Goal: Transaction & Acquisition: Obtain resource

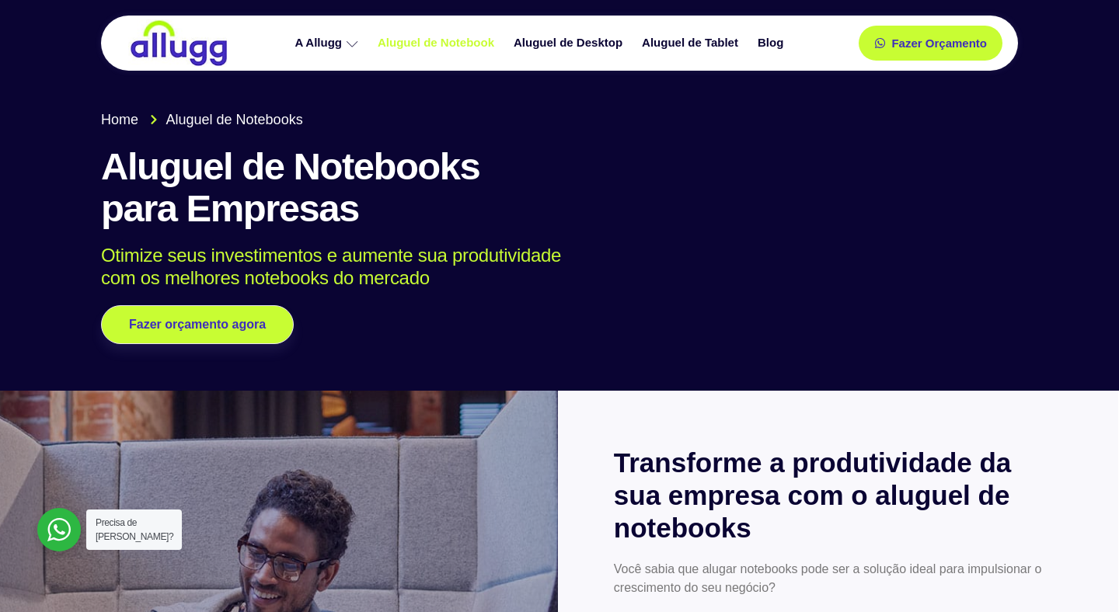
click at [431, 49] on link "Aluguel de Notebook" at bounding box center [438, 43] width 136 height 27
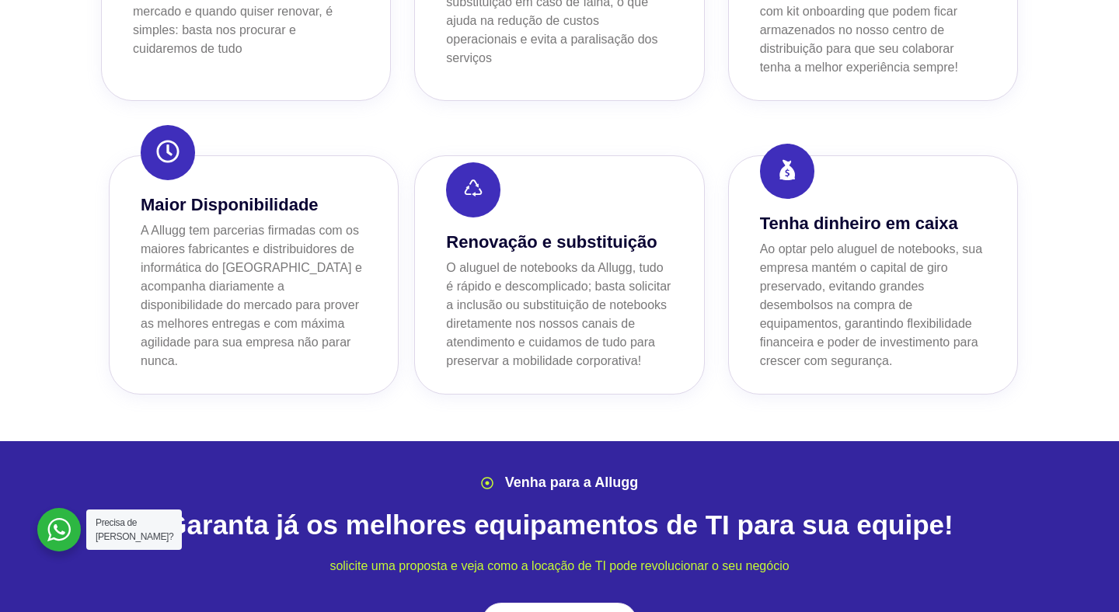
scroll to position [1845, 0]
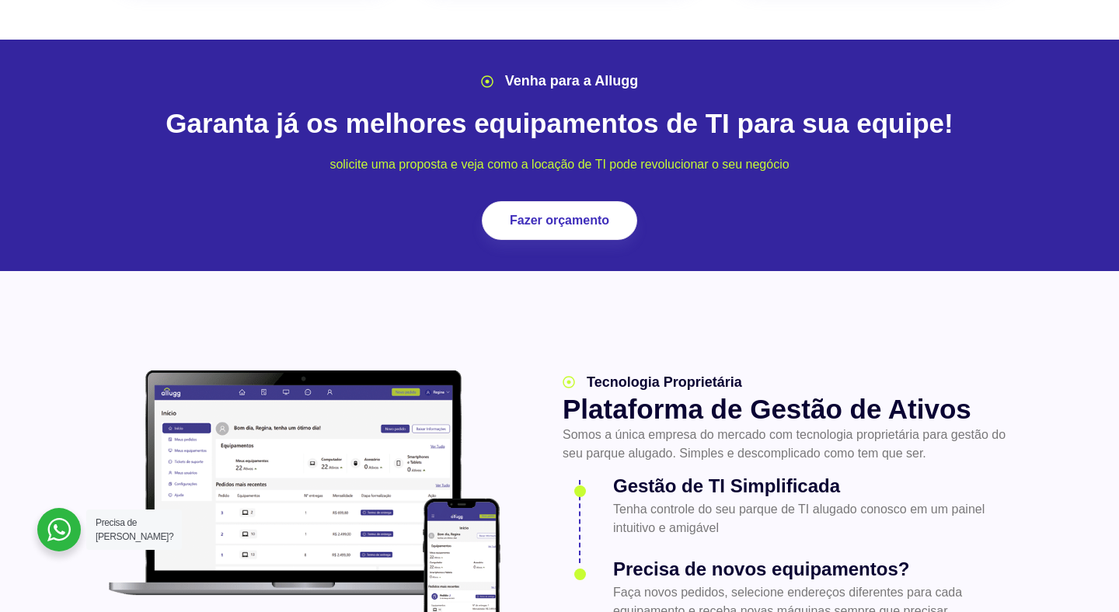
click at [522, 154] on div "Venha para a Allugg Garanta já os melhores equipamentos de TI para sua equipe! …" at bounding box center [559, 155] width 932 height 184
click at [523, 215] on span "Fazer orçamento" at bounding box center [558, 220] width 89 height 11
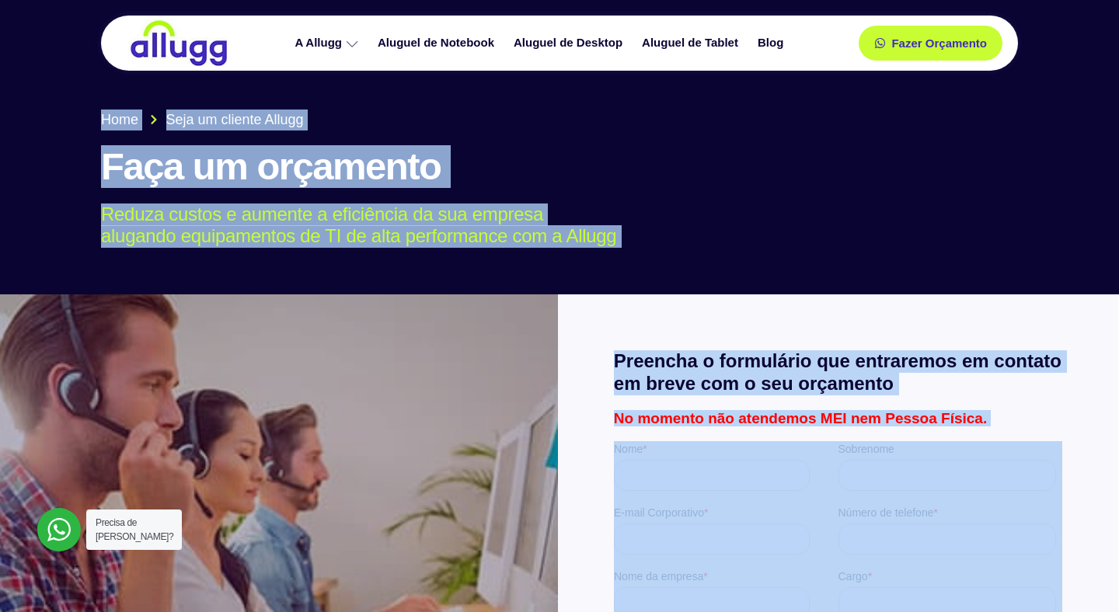
scroll to position [24, 0]
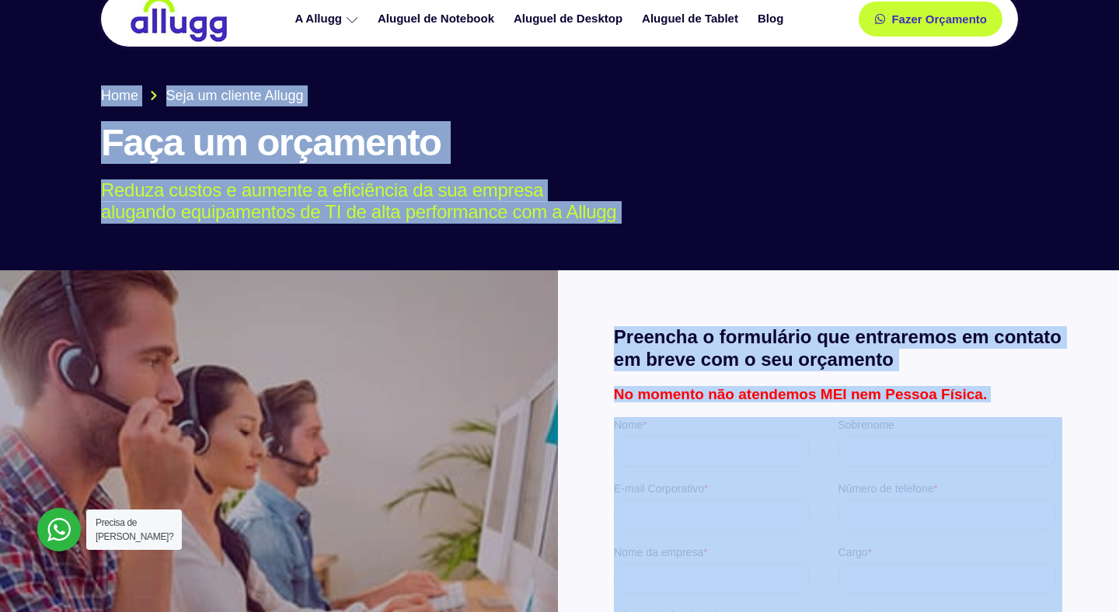
drag, startPoint x: 618, startPoint y: 547, endPoint x: 807, endPoint y: 611, distance: 199.5
click at [750, 298] on div at bounding box center [838, 604] width 561 height 669
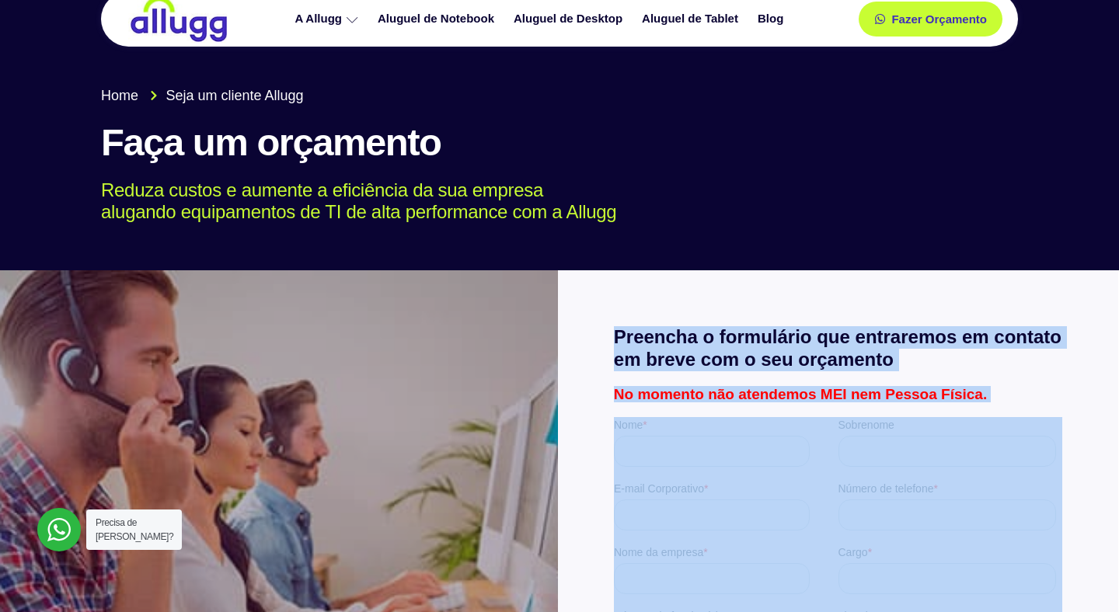
drag, startPoint x: 1345, startPoint y: 641, endPoint x: 938, endPoint y: 574, distance: 412.5
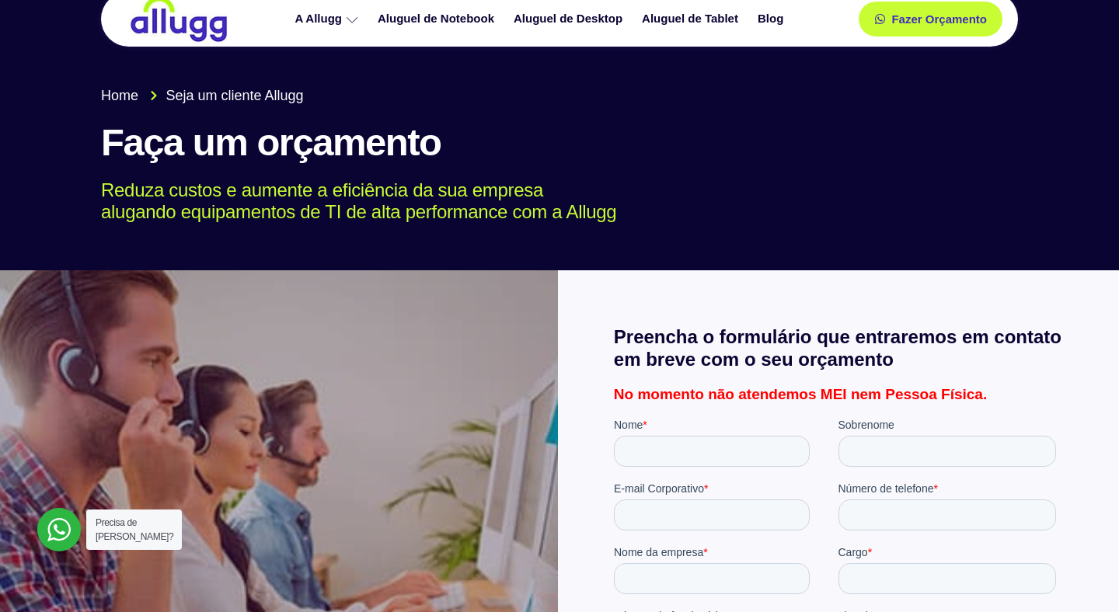
click at [822, 170] on div "Home Seja um cliente Allugg Faça um orçamento Reduza custos e aumente a eficiên…" at bounding box center [559, 155] width 932 height 155
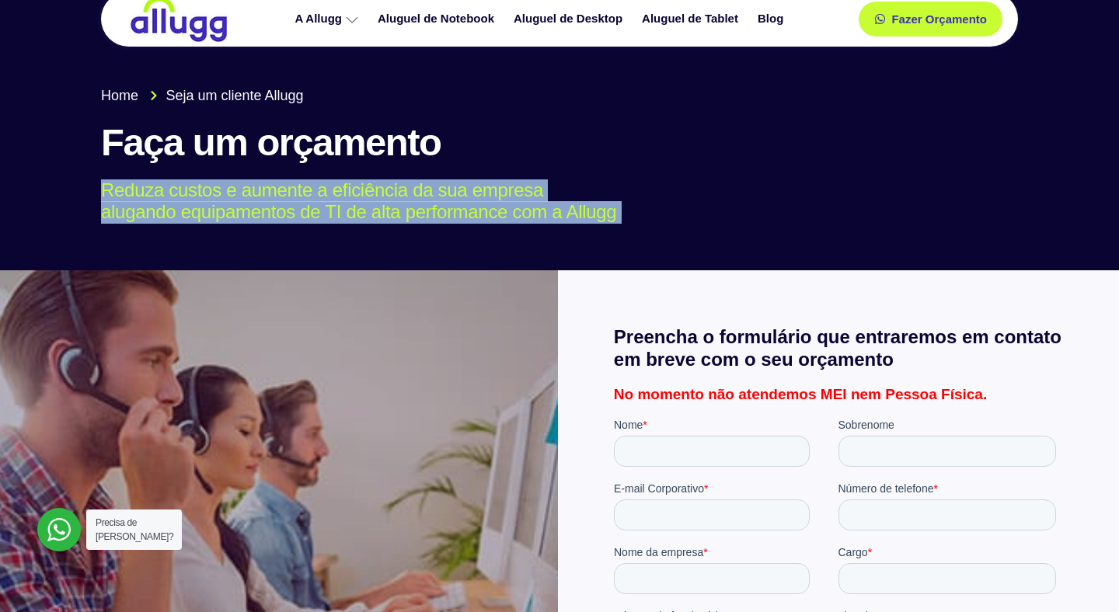
drag, startPoint x: 822, startPoint y: 170, endPoint x: 827, endPoint y: 315, distance: 144.6
click at [827, 315] on div at bounding box center [838, 604] width 561 height 669
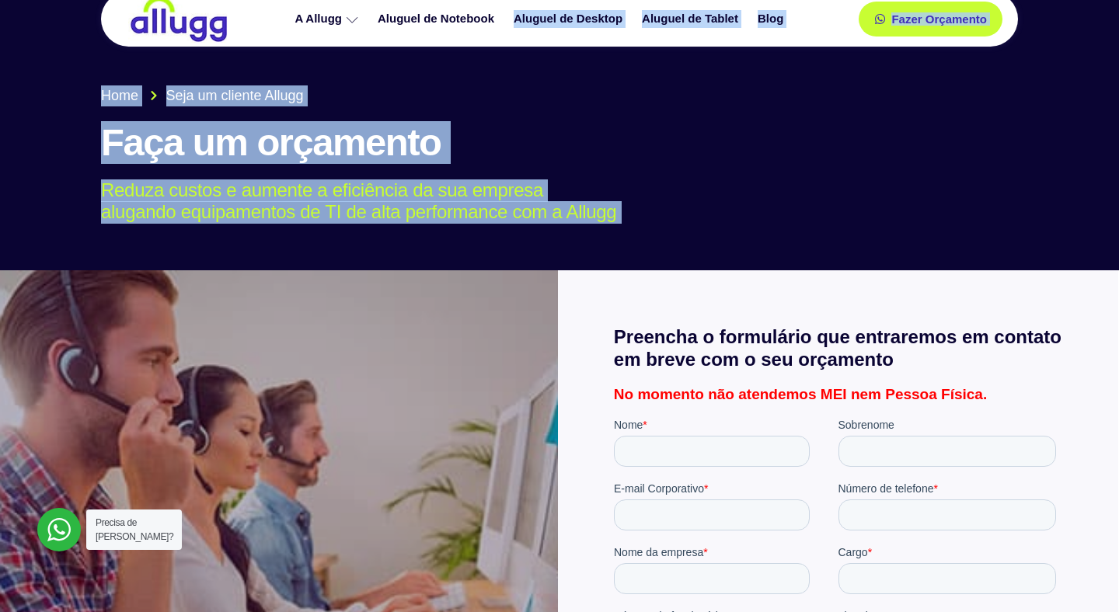
scroll to position [0, 0]
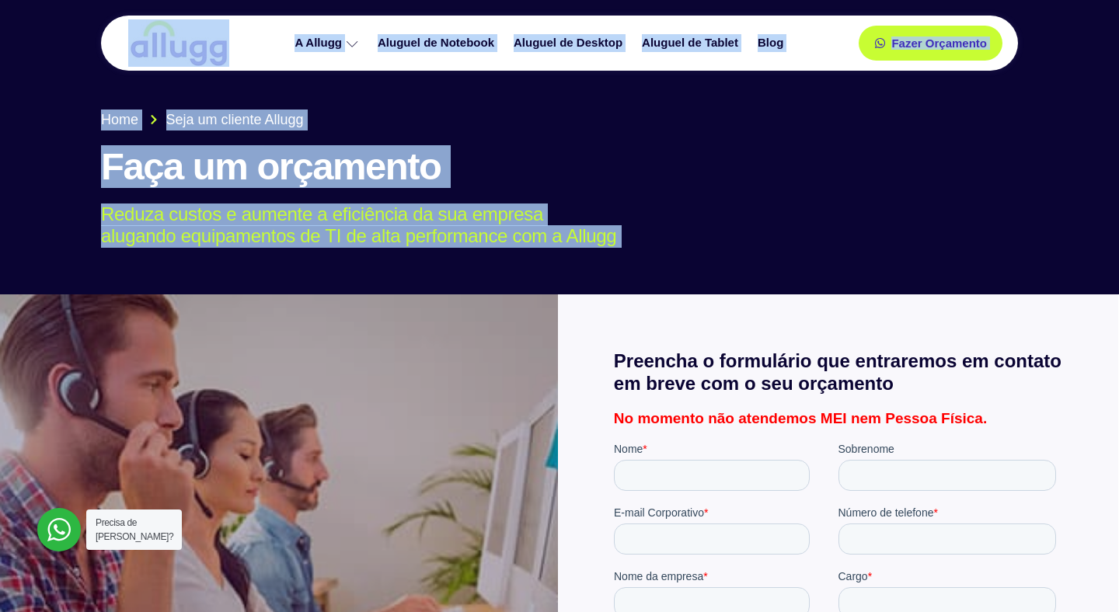
drag, startPoint x: 827, startPoint y: 315, endPoint x: 106, endPoint y: -5, distance: 788.5
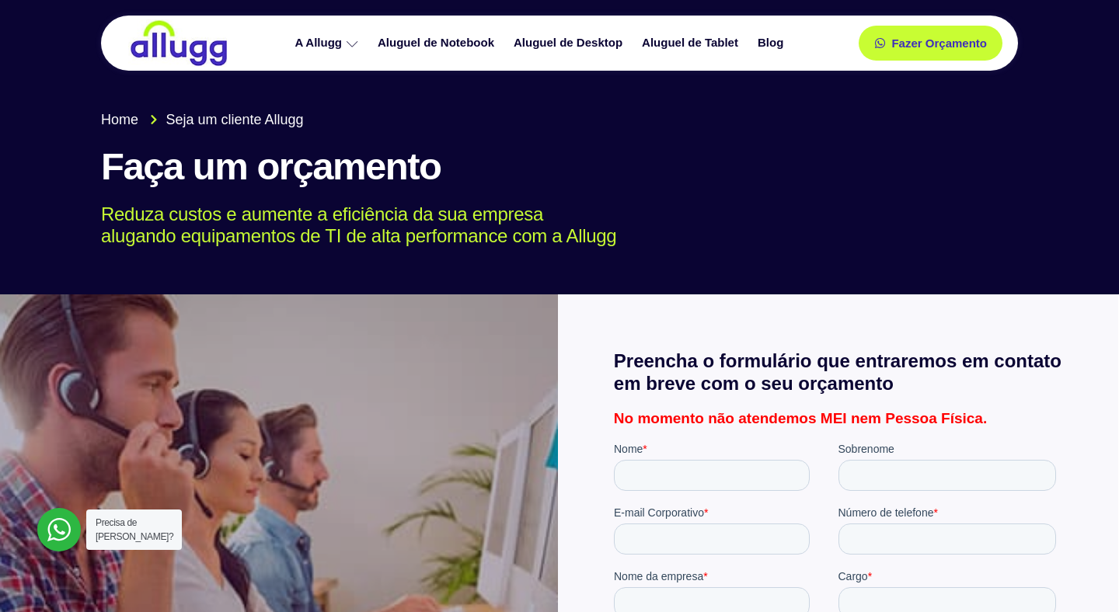
click at [83, 31] on section "A Allugg Compromisso ESG Aluguel de Notebook Aluguel de Desktop Aluguel de Tabl…" at bounding box center [559, 39] width 1119 height 78
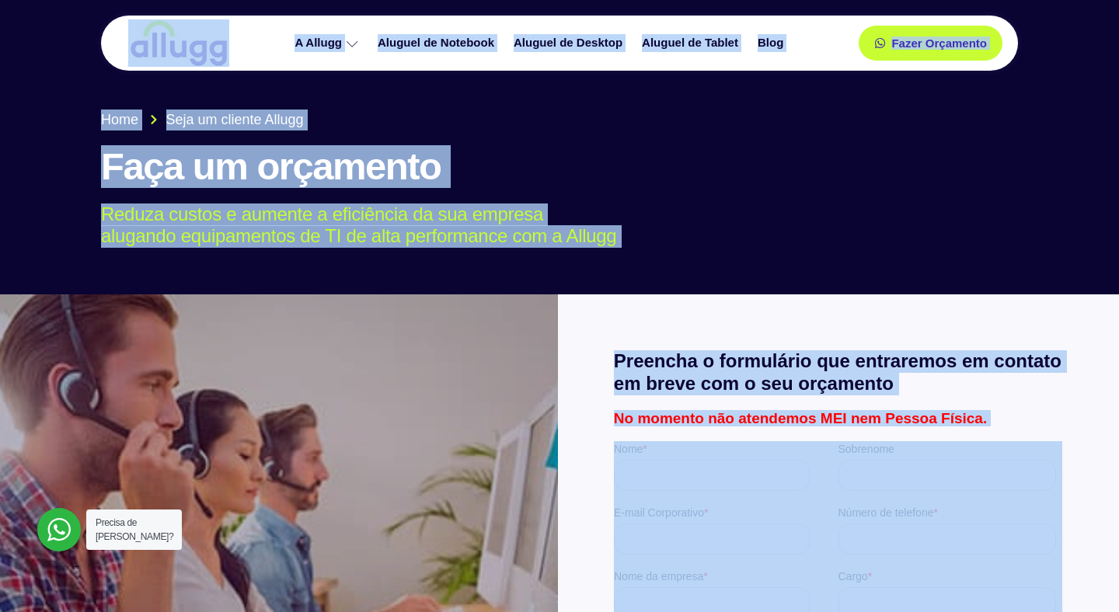
drag, startPoint x: 696, startPoint y: 472, endPoint x: 949, endPoint y: 461, distance: 252.7
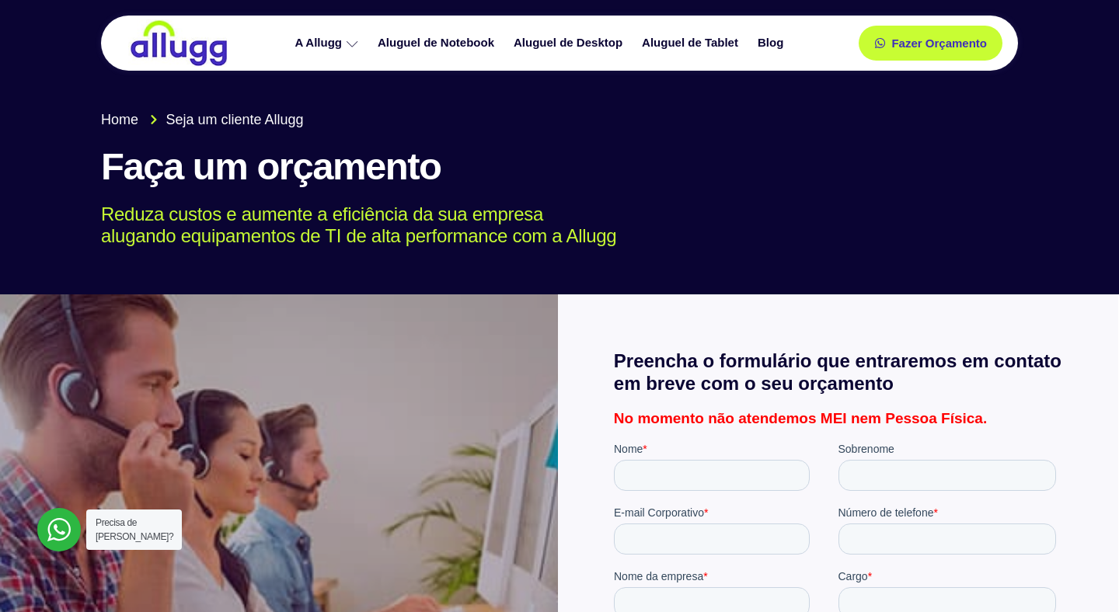
click at [855, 276] on div at bounding box center [559, 140] width 1119 height 310
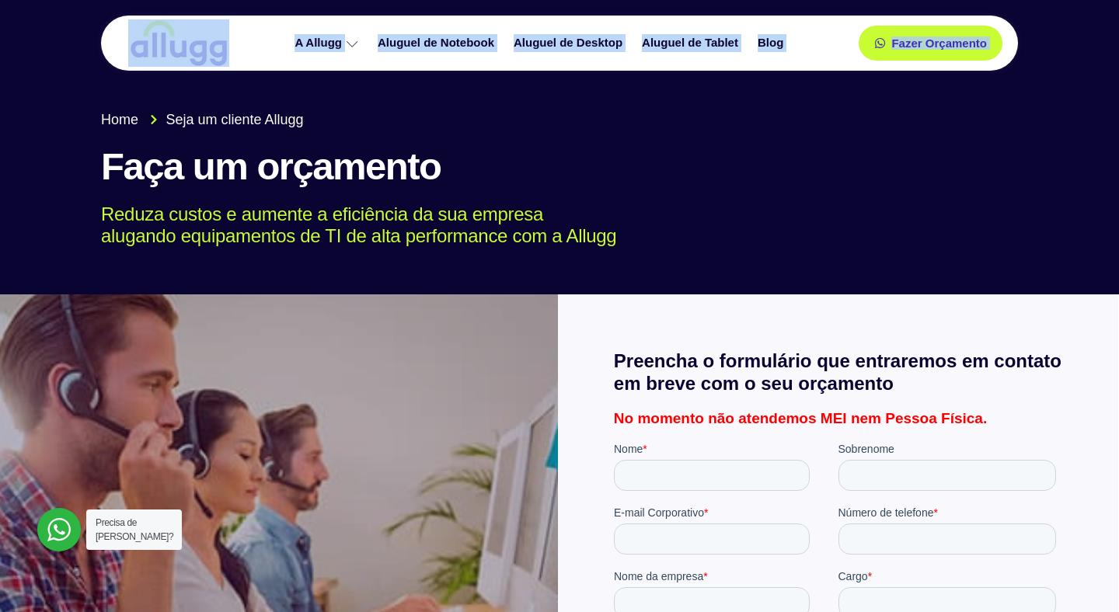
drag, startPoint x: 716, startPoint y: 197, endPoint x: 0, endPoint y: -87, distance: 770.6
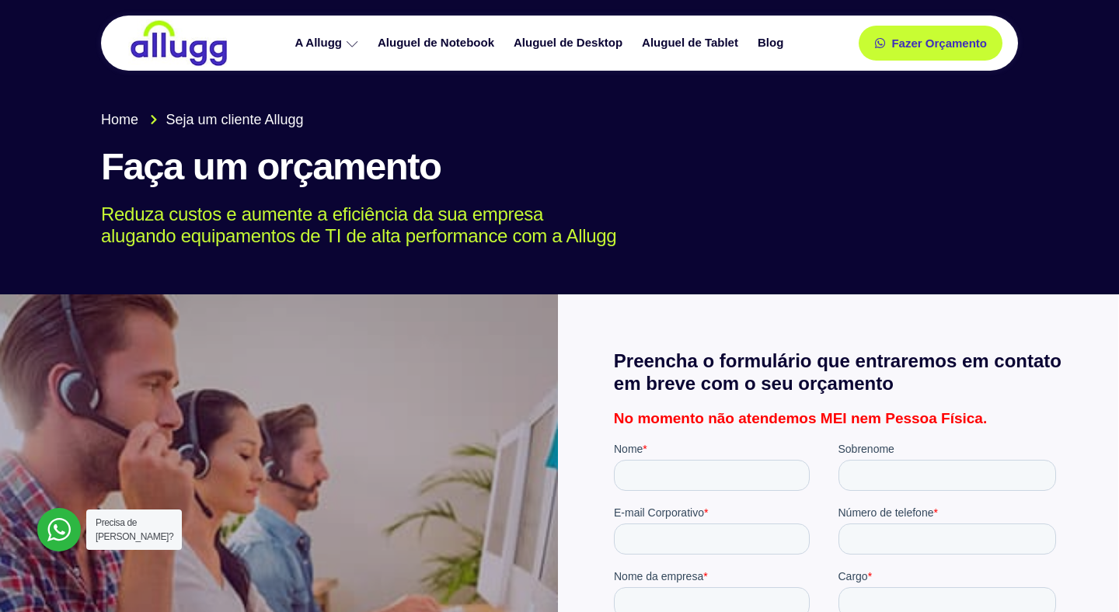
click at [53, 32] on section "A Allugg Compromisso ESG Aluguel de Notebook Aluguel de Desktop Aluguel de Tabl…" at bounding box center [559, 39] width 1119 height 78
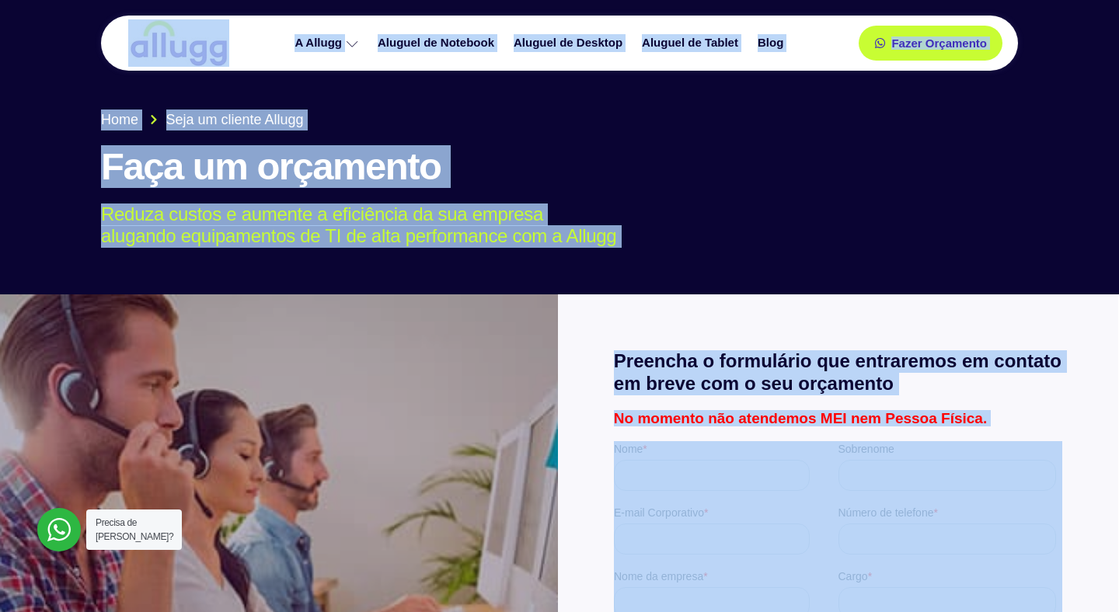
drag, startPoint x: 666, startPoint y: 472, endPoint x: 630, endPoint y: 447, distance: 44.0
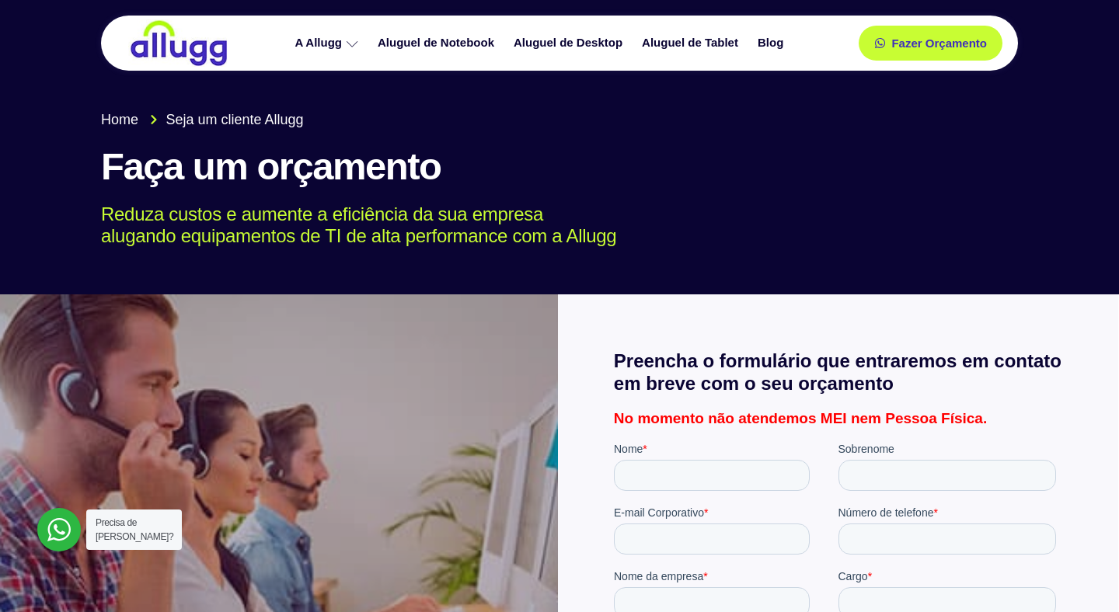
click at [789, 220] on p "Reduza custos e aumente a eficiência da sua empresa alugando equipamentos de TI…" at bounding box center [548, 226] width 894 height 45
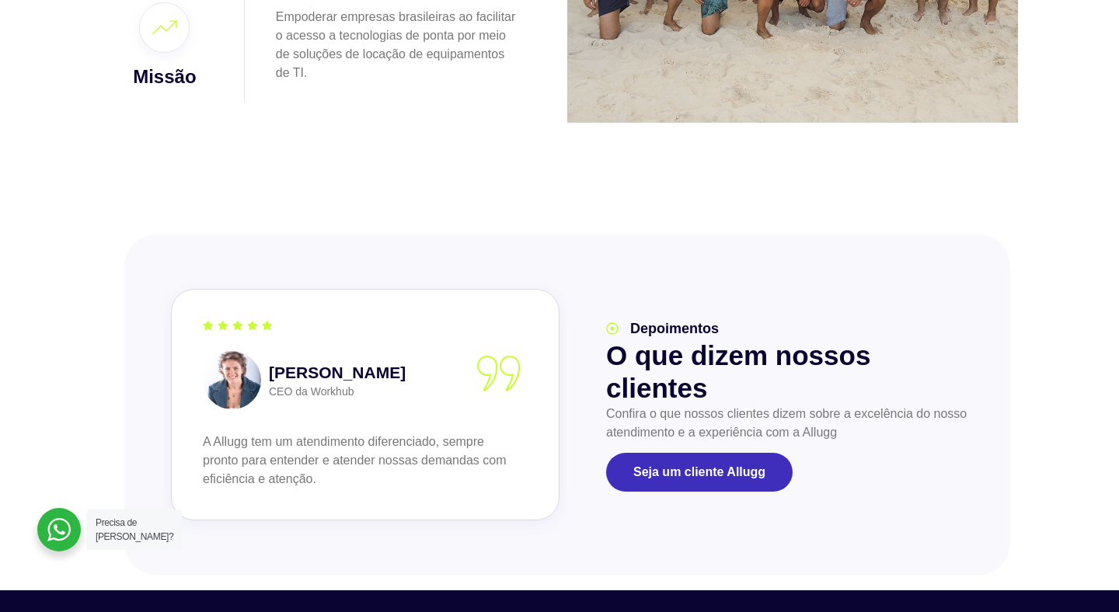
scroll to position [1923, 0]
